Goal: Task Accomplishment & Management: Manage account settings

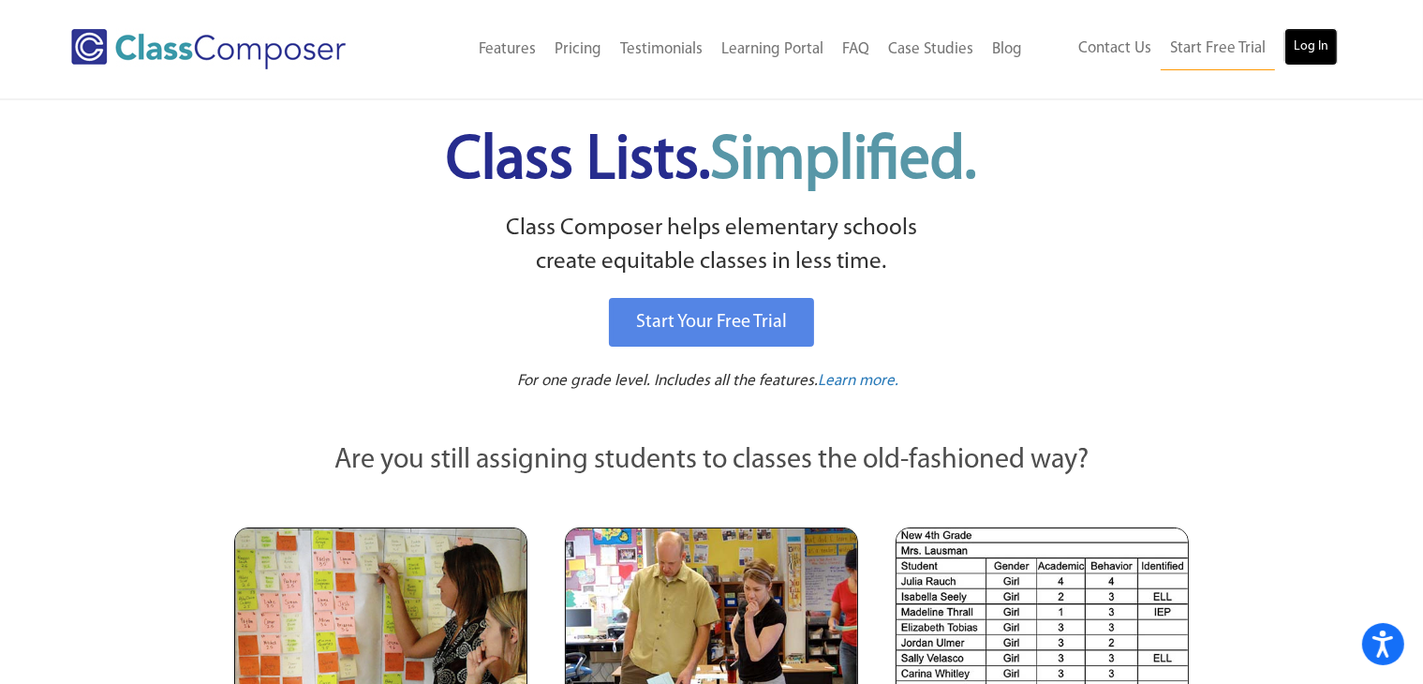
click at [1309, 53] on link "Log In" at bounding box center [1310, 46] width 53 height 37
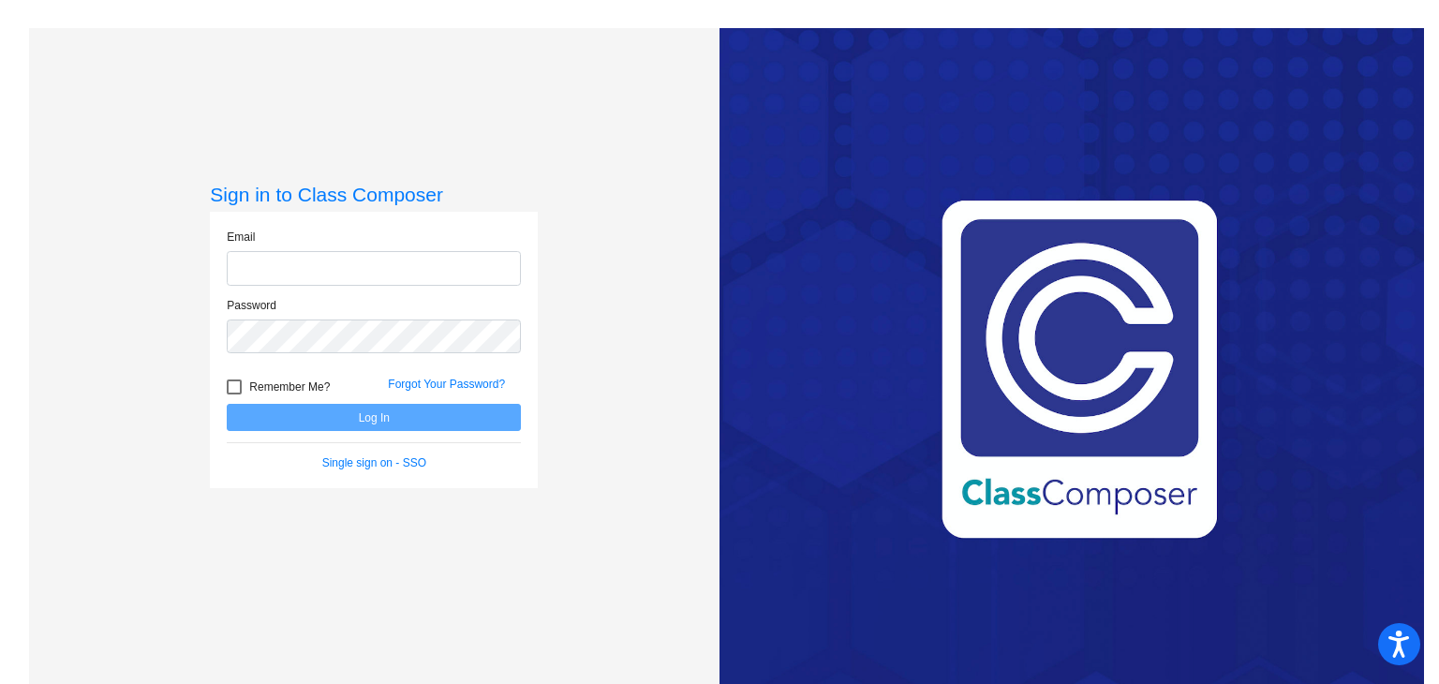
type input "[PERSON_NAME][EMAIL_ADDRESS][DOMAIN_NAME]"
click at [414, 414] on button "Log In" at bounding box center [374, 417] width 294 height 27
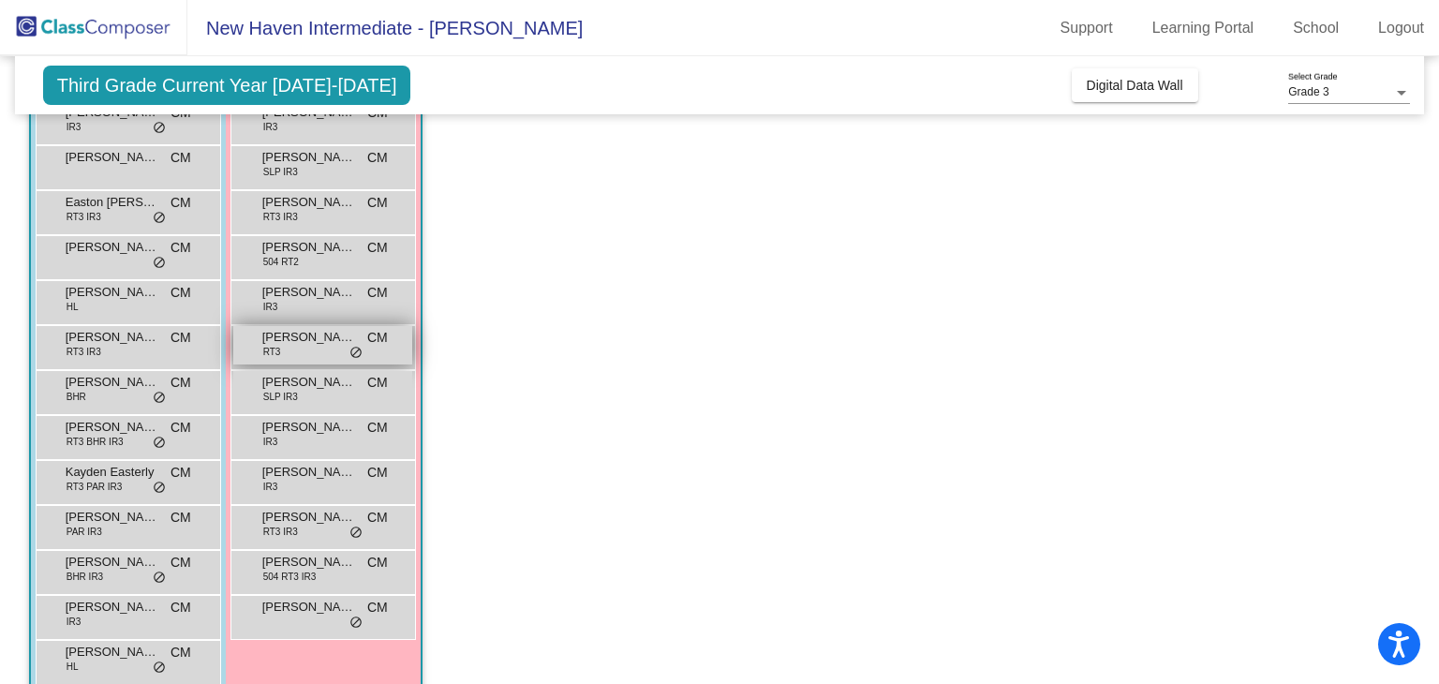
scroll to position [274, 0]
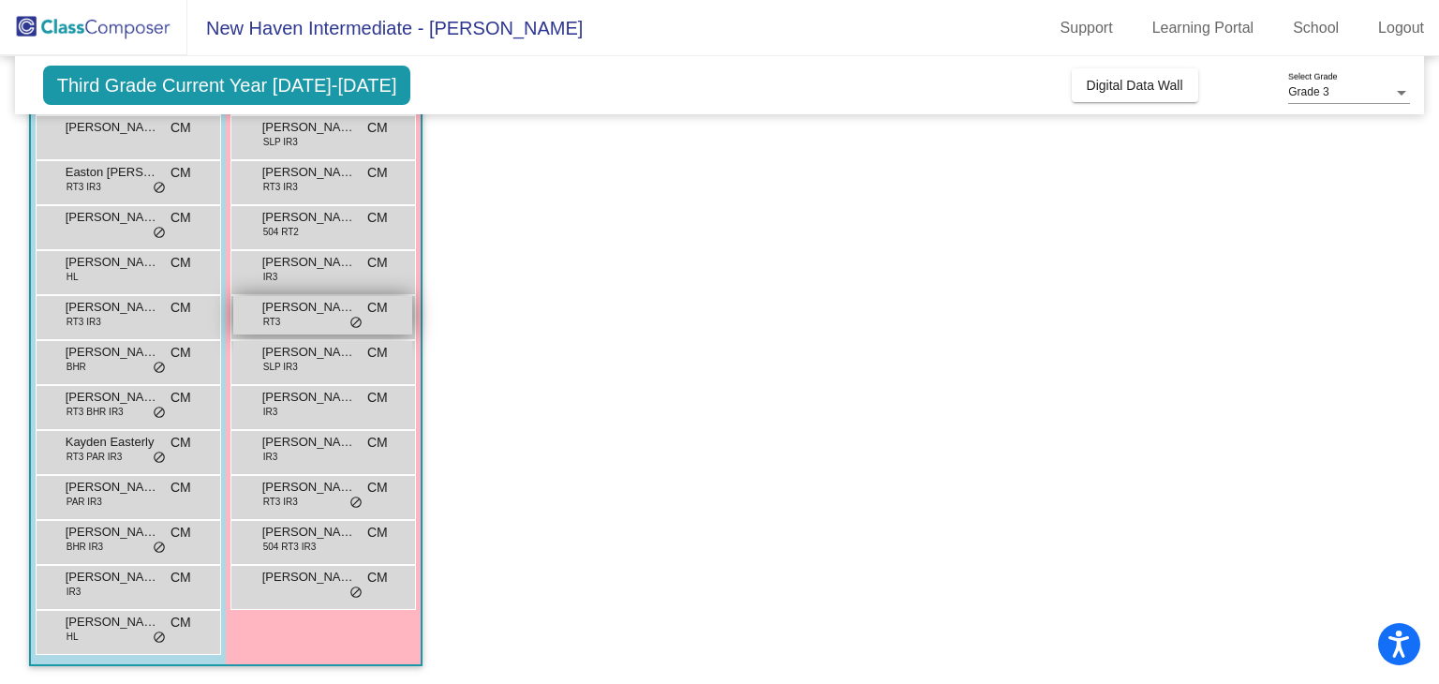
click at [307, 324] on div "[PERSON_NAME] RT3 CM lock do_not_disturb_alt" at bounding box center [322, 315] width 179 height 38
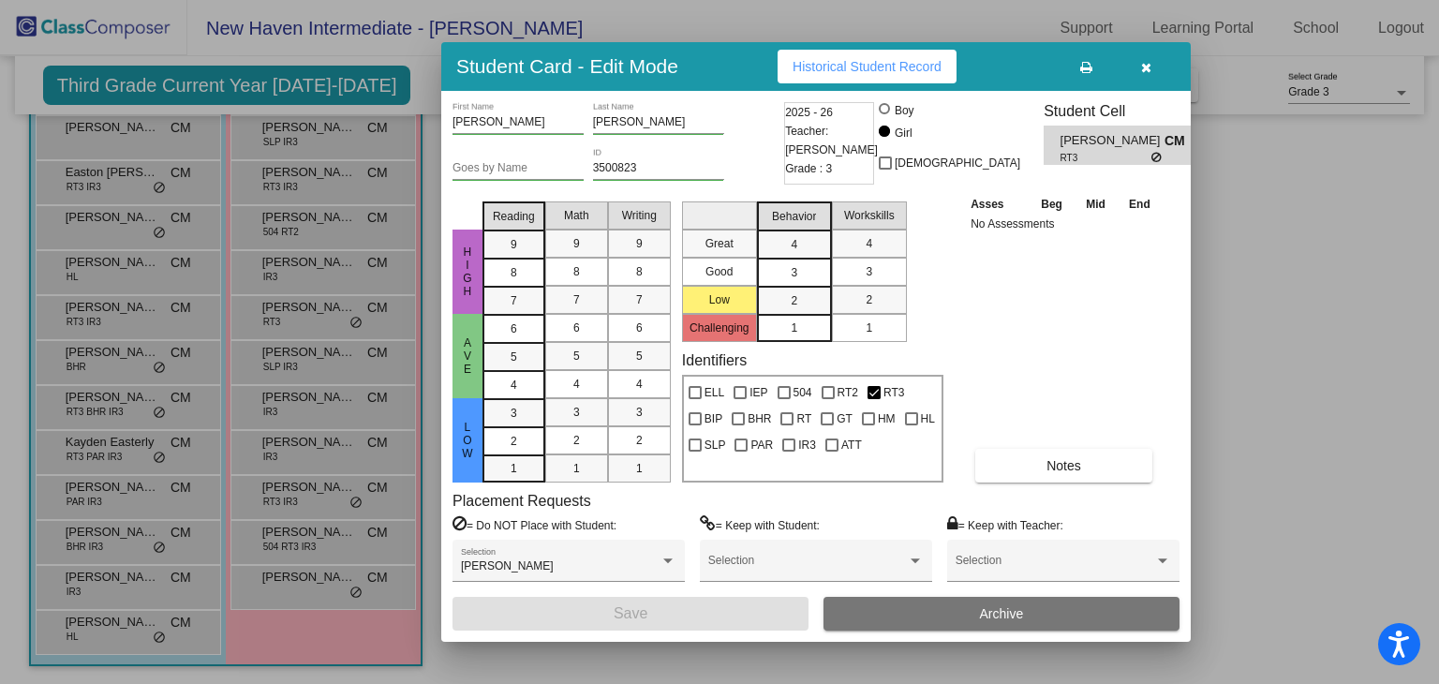
click at [1150, 66] on icon "button" at bounding box center [1146, 67] width 10 height 13
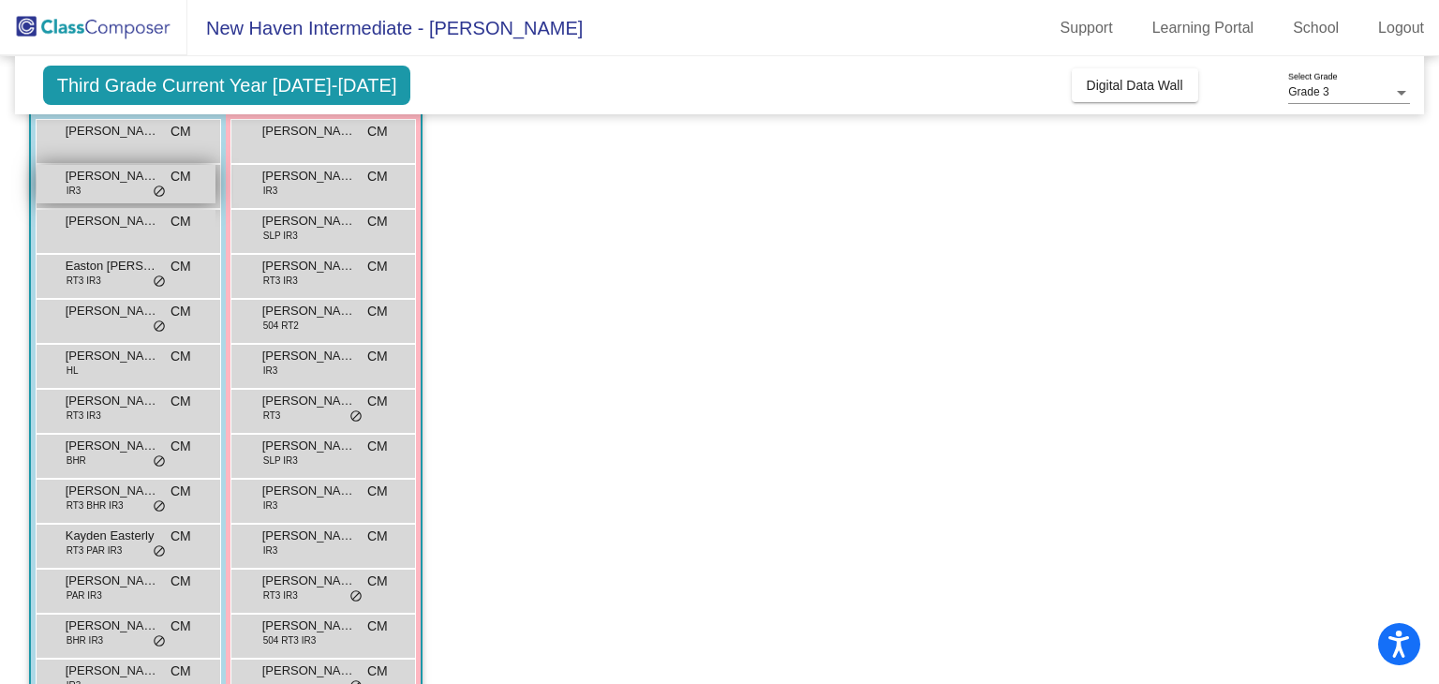
scroll to position [0, 0]
